Goal: Task Accomplishment & Management: Complete application form

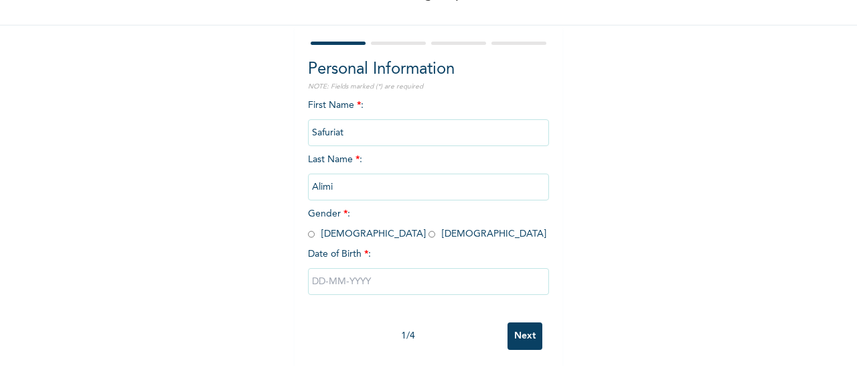
scroll to position [92, 0]
click at [348, 232] on span "Gender * : [DEMOGRAPHIC_DATA] [DEMOGRAPHIC_DATA]" at bounding box center [427, 222] width 238 height 29
click at [429, 233] on input "radio" at bounding box center [432, 233] width 7 height 13
radio input "true"
click at [378, 273] on input "text" at bounding box center [428, 280] width 241 height 27
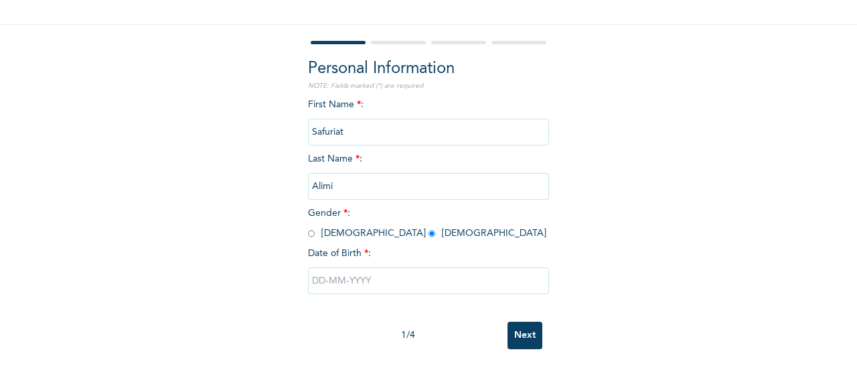
select select "7"
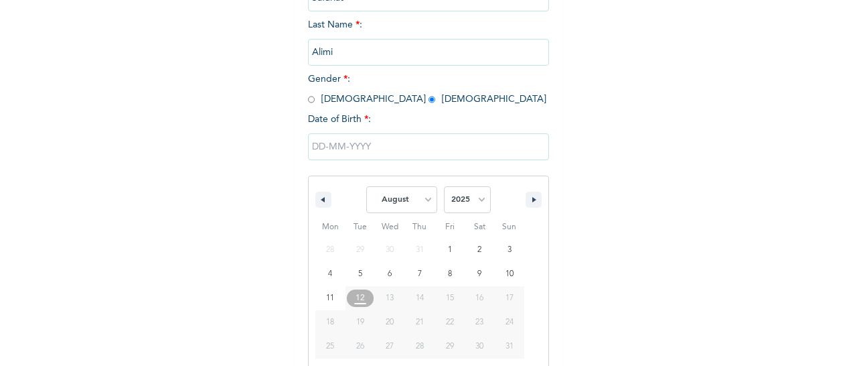
scroll to position [244, 0]
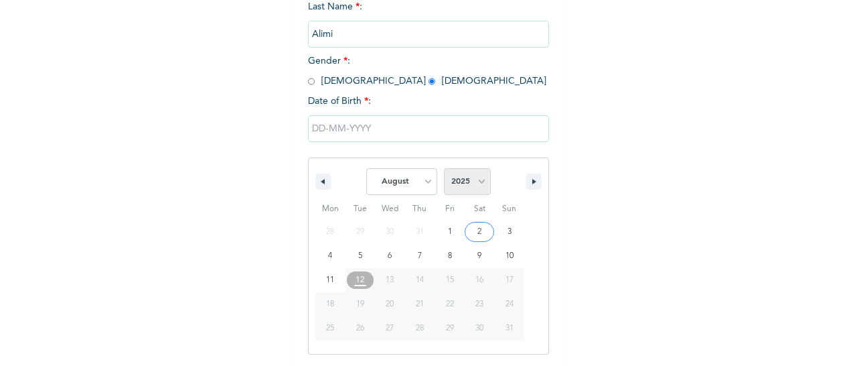
click at [458, 188] on select "2025 2024 2023 2022 2021 2020 2019 2018 2017 2016 2015 2014 2013 2012 2011 2010…" at bounding box center [467, 181] width 47 height 27
select select "1965"
click at [444, 169] on select "2025 2024 2023 2022 2021 2020 2019 2018 2017 2016 2015 2014 2013 2012 2011 2010…" at bounding box center [467, 181] width 47 height 27
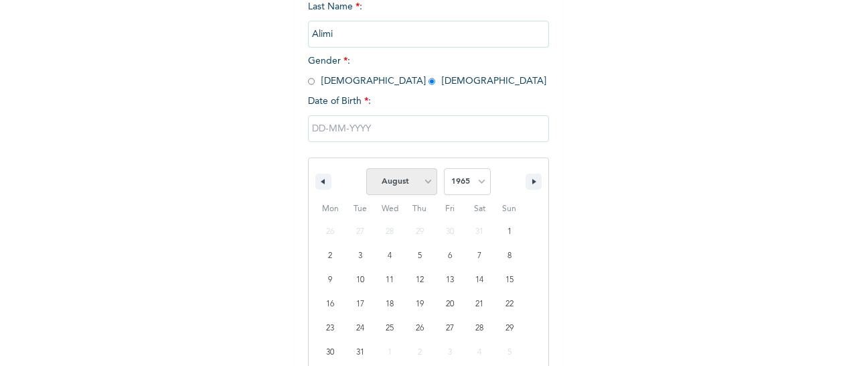
click at [403, 180] on select "January February March April May June July August September October November De…" at bounding box center [401, 181] width 71 height 27
select select "10"
click at [366, 169] on select "January February March April May June July August September October November De…" at bounding box center [401, 181] width 71 height 27
type input "[DATE]"
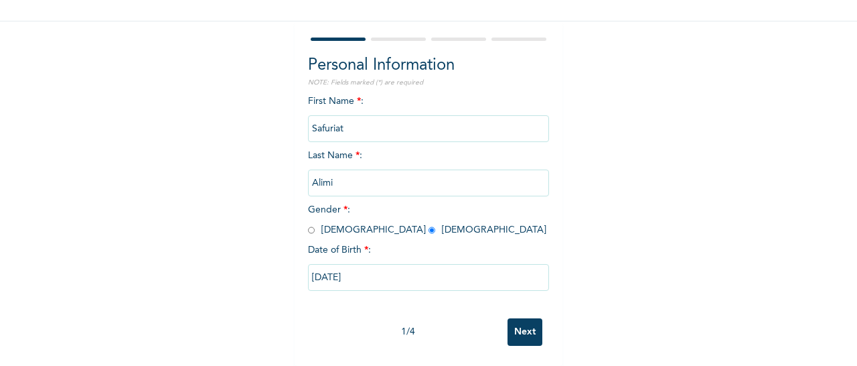
click at [513, 318] on input "Next" at bounding box center [525, 331] width 35 height 27
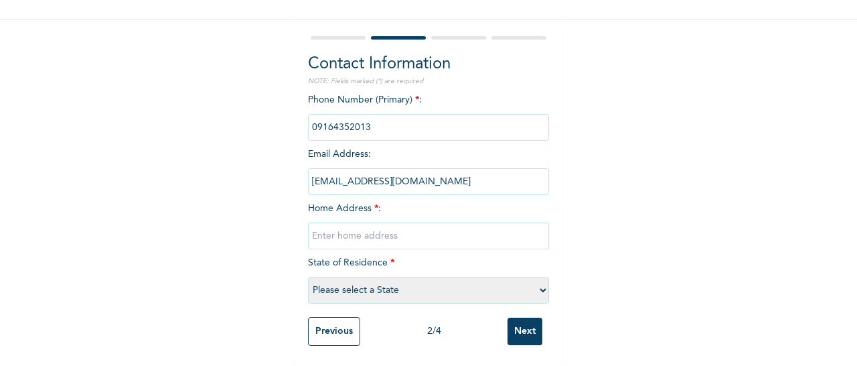
click at [364, 222] on input "text" at bounding box center [428, 235] width 241 height 27
type input "[GEOGRAPHIC_DATA]"
select select "25"
click at [508, 322] on input "Next" at bounding box center [525, 330] width 35 height 27
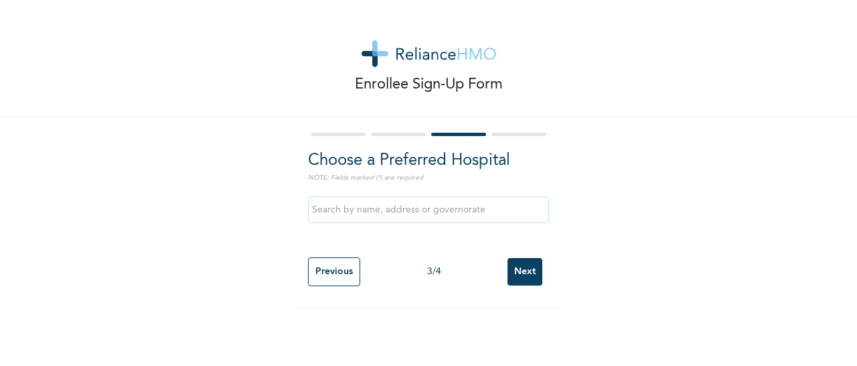
click at [386, 218] on input "text" at bounding box center [428, 209] width 241 height 27
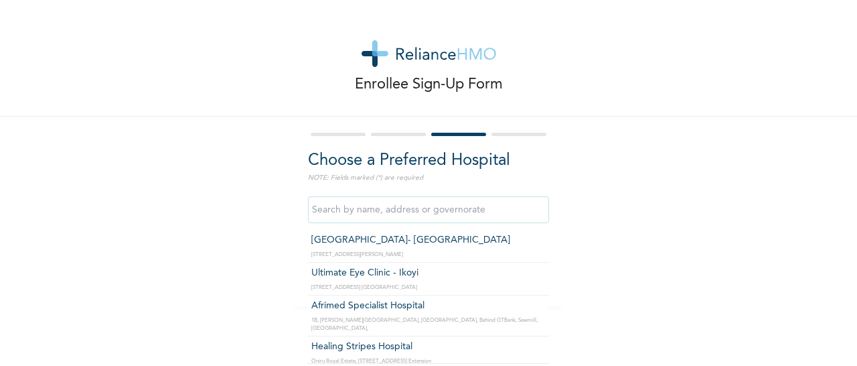
type input "[GEOGRAPHIC_DATA]- [GEOGRAPHIC_DATA]"
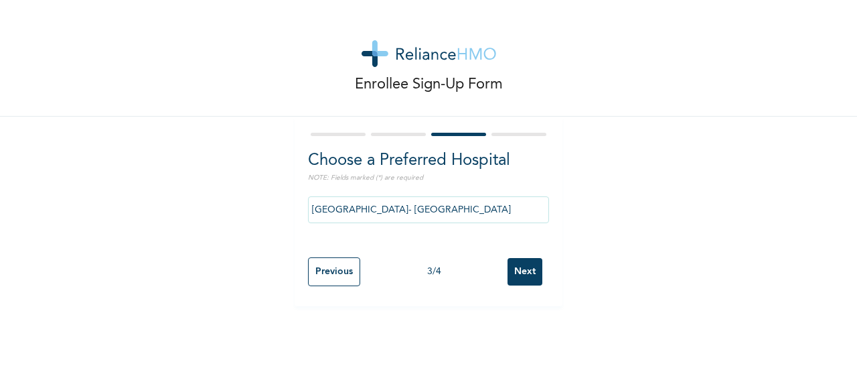
click at [524, 268] on input "Next" at bounding box center [525, 271] width 35 height 27
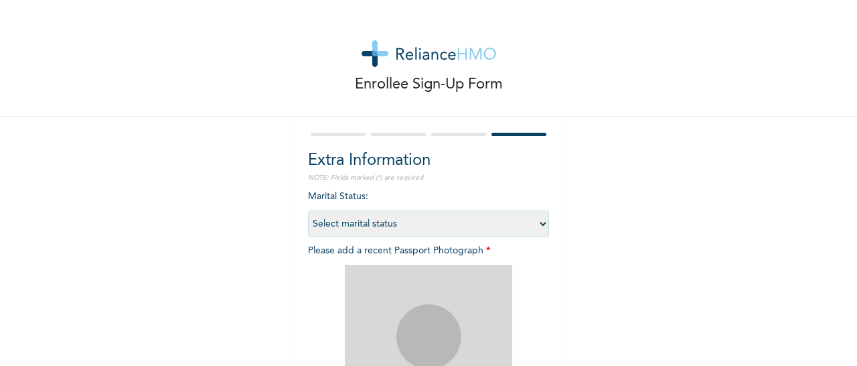
click at [445, 218] on select "Select marital status [DEMOGRAPHIC_DATA] Married [DEMOGRAPHIC_DATA] Widow/[DEMO…" at bounding box center [428, 223] width 241 height 27
select select "2"
click at [308, 210] on select "Select marital status [DEMOGRAPHIC_DATA] Married [DEMOGRAPHIC_DATA] Widow/[DEMO…" at bounding box center [428, 223] width 241 height 27
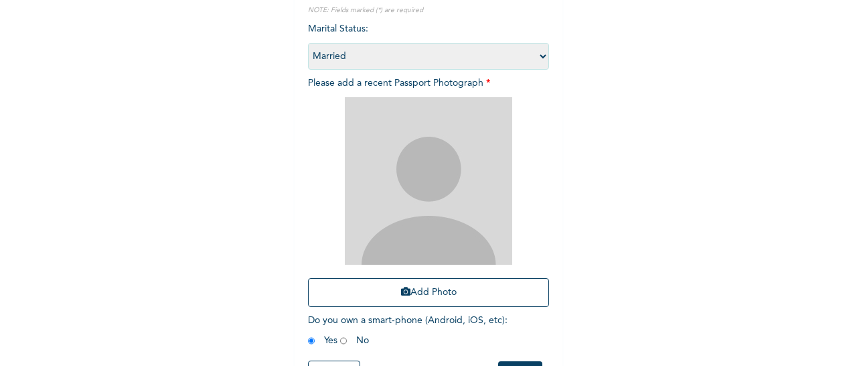
scroll to position [222, 0]
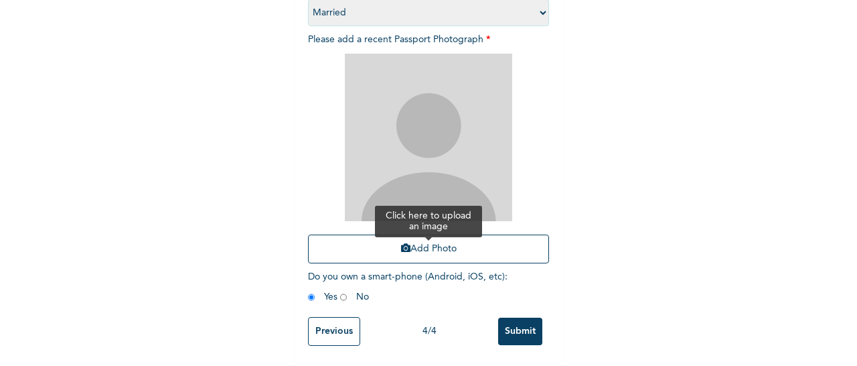
click at [372, 252] on button "Add Photo" at bounding box center [428, 248] width 241 height 29
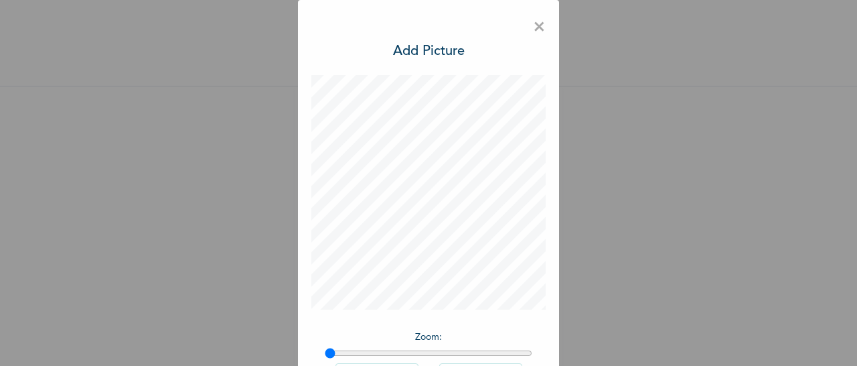
scroll to position [101, 0]
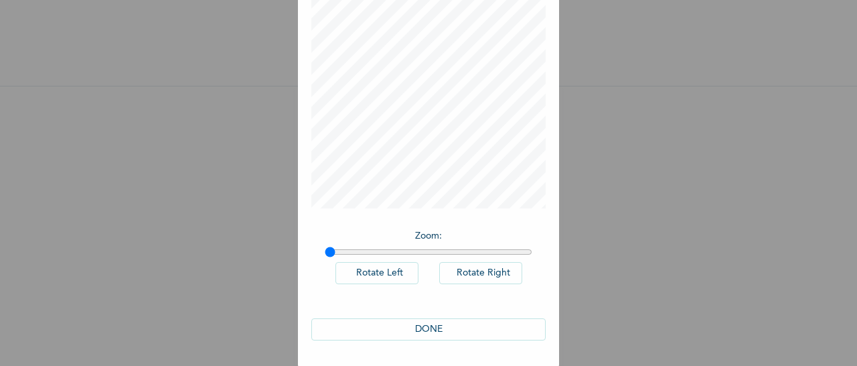
click at [402, 338] on button "DONE" at bounding box center [428, 329] width 234 height 22
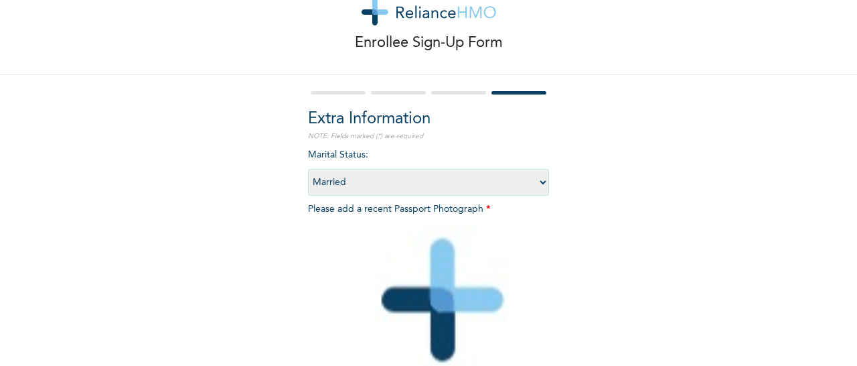
scroll to position [222, 0]
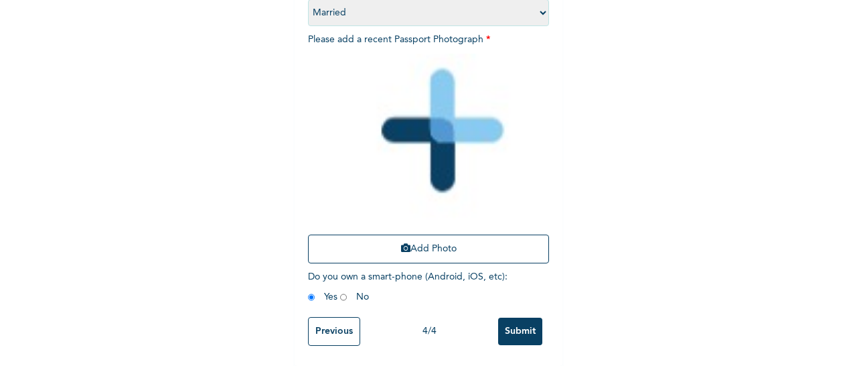
click at [510, 319] on input "Submit" at bounding box center [520, 330] width 44 height 27
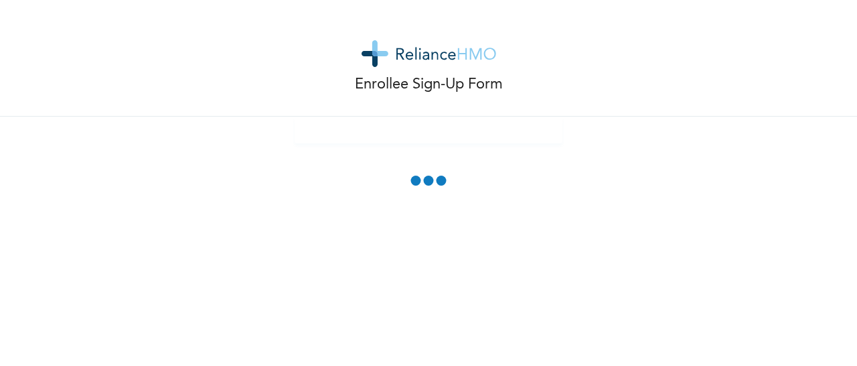
scroll to position [0, 0]
